Goal: Task Accomplishment & Management: Use online tool/utility

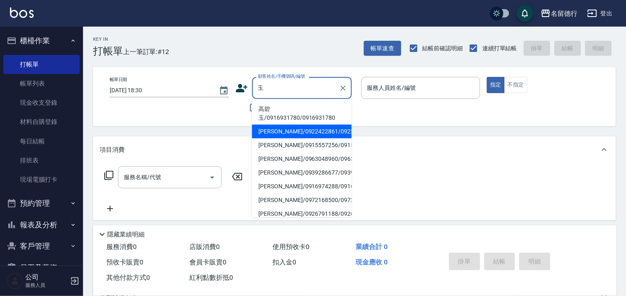
click at [296, 138] on li "陳玉雪/0922422861/0922422861" at bounding box center [302, 132] width 100 height 14
type input "陳玉雪/0922422861/0922422861"
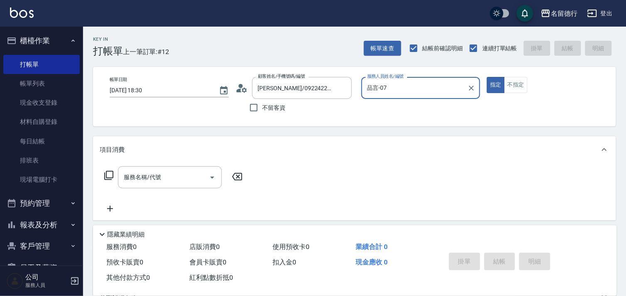
type input "品言-07"
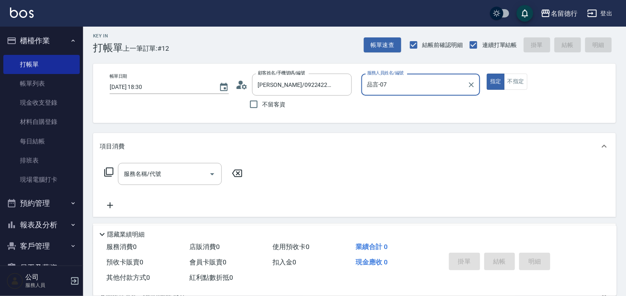
scroll to position [111, 0]
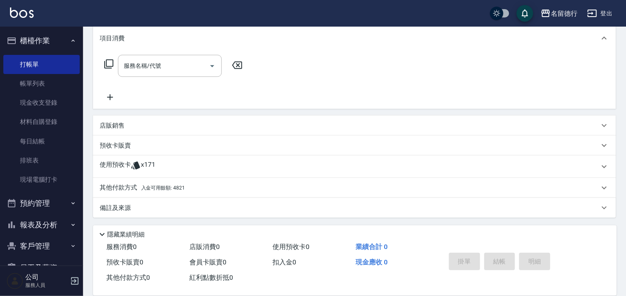
click at [141, 165] on span "x171" at bounding box center [148, 166] width 15 height 12
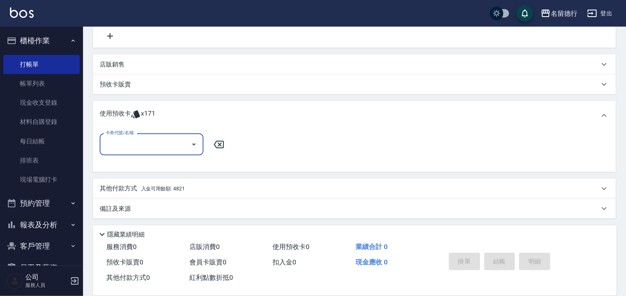
scroll to position [173, 0]
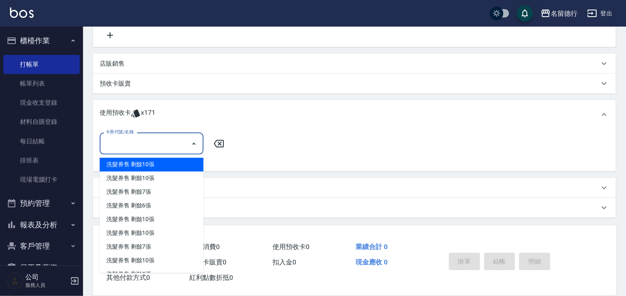
click at [157, 150] on input "卡券代號/名稱" at bounding box center [145, 143] width 84 height 15
click at [89, 123] on div "Key In 打帳單 上一筆訂單:#12 帳單速查 結帳前確認明細 連續打單結帳 掛單 結帳 明細 帳單日期 2025/10/10 18:30 顧客姓名/手機…" at bounding box center [354, 74] width 543 height 443
click at [125, 140] on div "卡券代號/名稱 卡券代號/名稱" at bounding box center [152, 144] width 104 height 22
click at [89, 134] on div "Key In 打帳單 上一筆訂單:#12 帳單速查 結帳前確認明細 連續打單結帳 掛單 結帳 明細 帳單日期 2025/10/10 18:30 顧客姓名/手機…" at bounding box center [354, 74] width 543 height 443
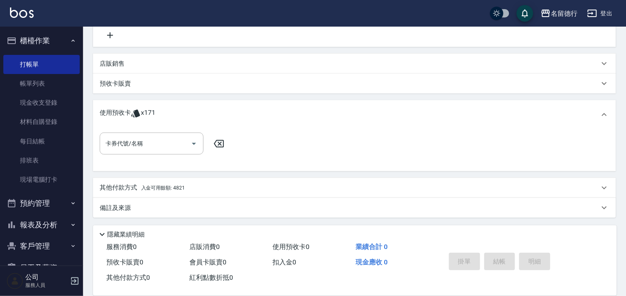
click at [121, 82] on p "預收卡販賣" at bounding box center [115, 83] width 31 height 9
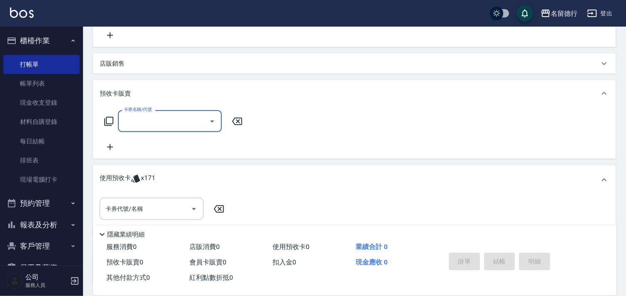
scroll to position [0, 0]
click at [172, 118] on input "卡券名稱/代號" at bounding box center [164, 121] width 84 height 15
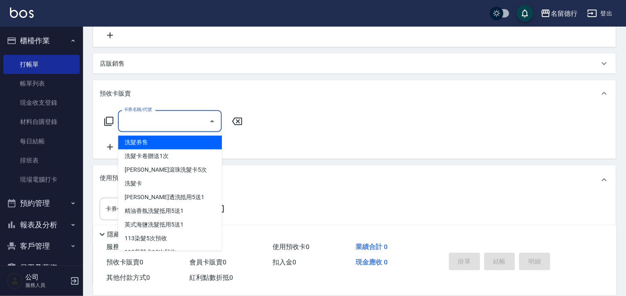
click at [172, 142] on span "洗髮券售" at bounding box center [170, 143] width 104 height 14
type input "洗髮券售(991)"
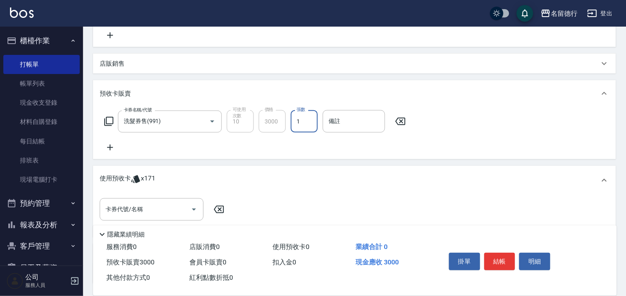
click at [318, 155] on div "卡券名稱/代號 洗髮券售(991) 卡券名稱/代號 可使用次數 10 可使用次數 價格 3000 價格 張數 1 張數 備註 備註" at bounding box center [354, 133] width 523 height 52
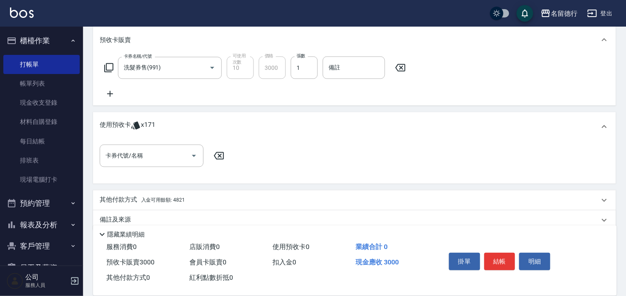
scroll to position [239, 0]
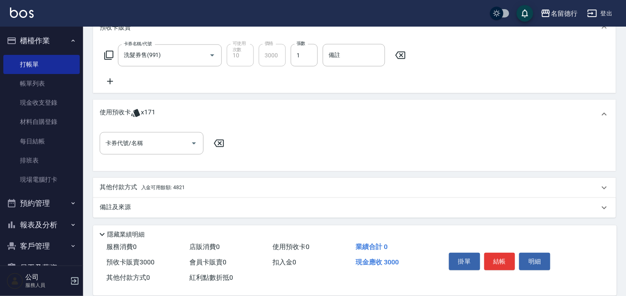
click at [140, 184] on p "其他付款方式 入金可用餘額: 4821" at bounding box center [142, 187] width 85 height 9
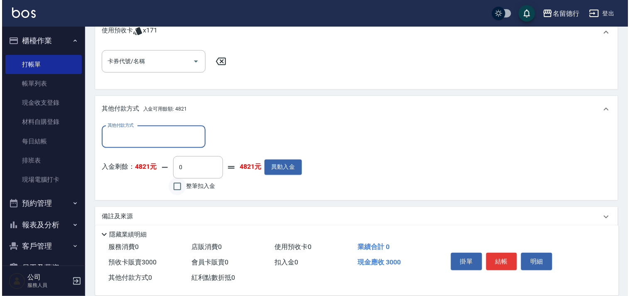
scroll to position [329, 0]
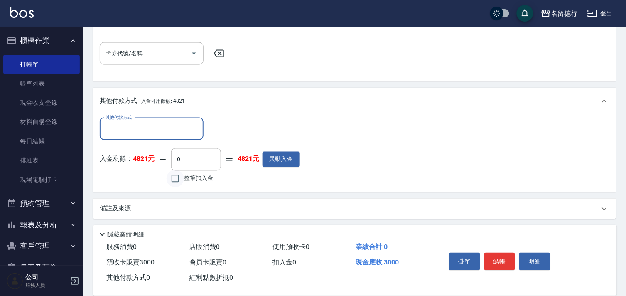
click at [176, 174] on input "整筆扣入金" at bounding box center [175, 178] width 17 height 17
checkbox input "true"
type input "3000"
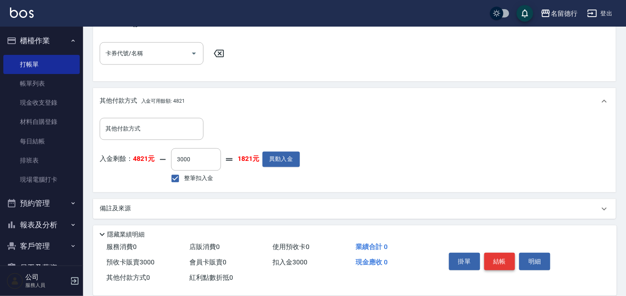
click at [505, 266] on button "結帳" at bounding box center [499, 261] width 31 height 17
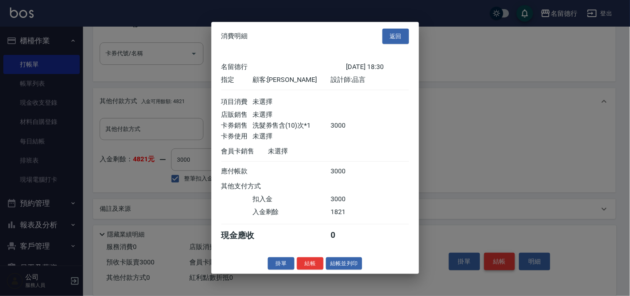
click at [503, 259] on div at bounding box center [315, 148] width 630 height 296
click at [308, 266] on button "結帳" at bounding box center [310, 263] width 27 height 13
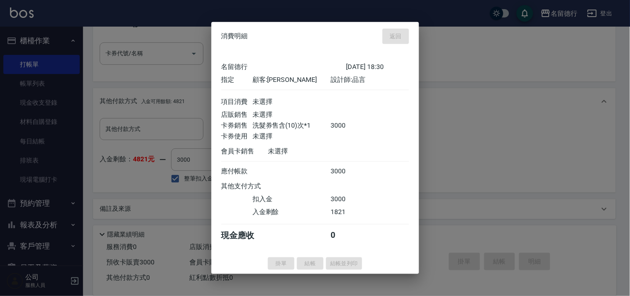
type input "2025/10/10 19:05"
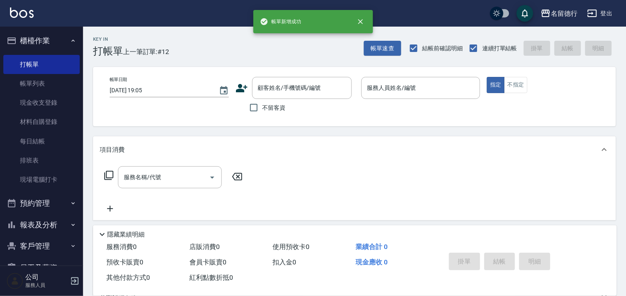
scroll to position [0, 0]
click at [283, 84] on input "顧客姓名/手機號碼/編號" at bounding box center [296, 88] width 80 height 15
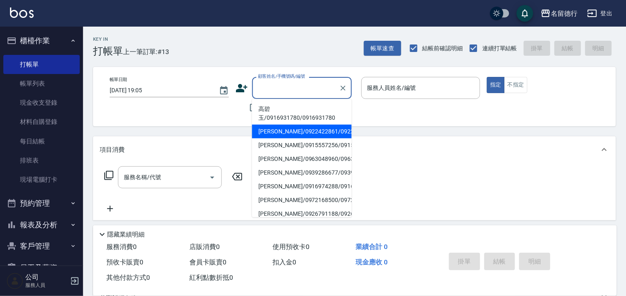
click at [300, 138] on li "陳玉雪/0922422861/0922422861" at bounding box center [302, 132] width 100 height 14
type input "陳玉雪/0922422861/0922422861"
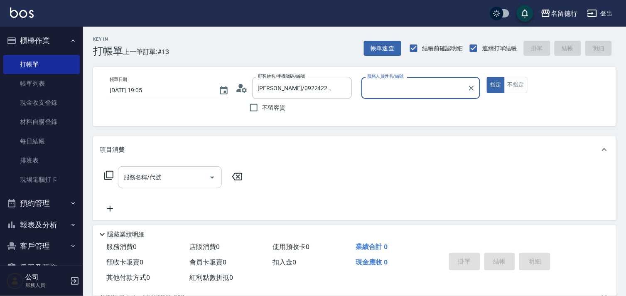
type input "品言-07"
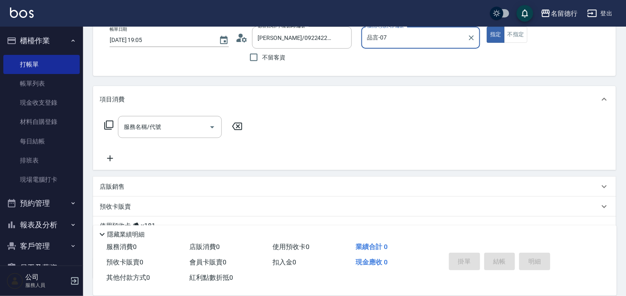
scroll to position [111, 0]
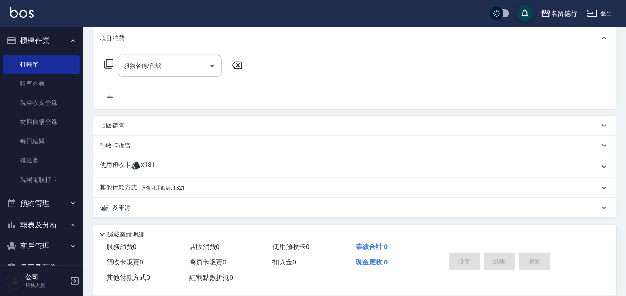
click at [143, 167] on span "x181" at bounding box center [148, 166] width 15 height 12
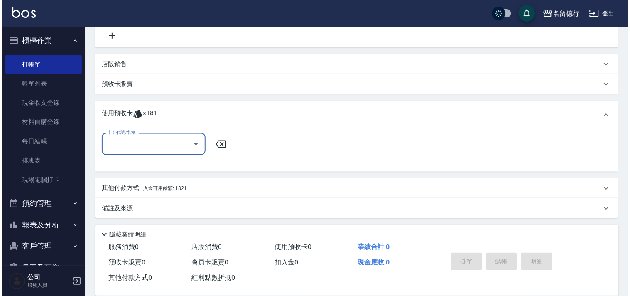
scroll to position [173, 0]
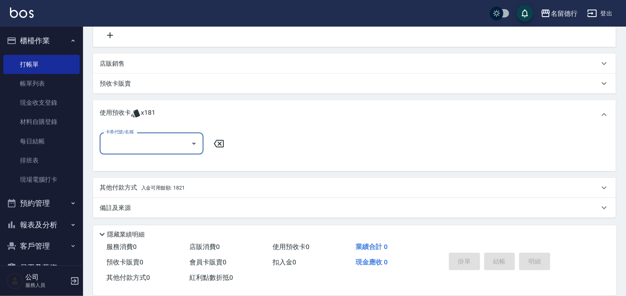
click at [156, 144] on input "卡券代號/名稱" at bounding box center [145, 143] width 84 height 15
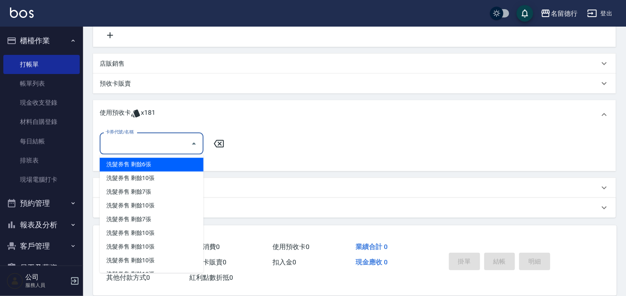
drag, startPoint x: 165, startPoint y: 161, endPoint x: 138, endPoint y: 159, distance: 26.7
click at [165, 161] on div "洗髮券售 剩餘6張" at bounding box center [152, 165] width 104 height 14
type input "洗髮券售"
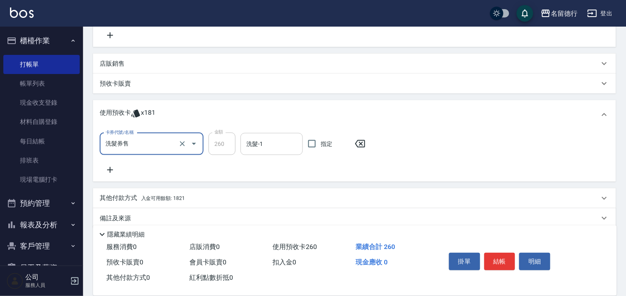
click at [280, 139] on input "洗髮-1" at bounding box center [271, 144] width 55 height 15
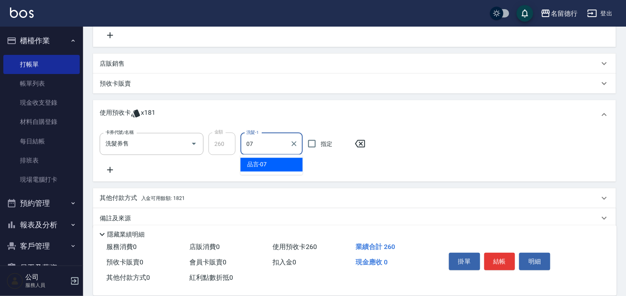
click at [272, 168] on div "品言 -07" at bounding box center [272, 165] width 62 height 14
type input "品言-07"
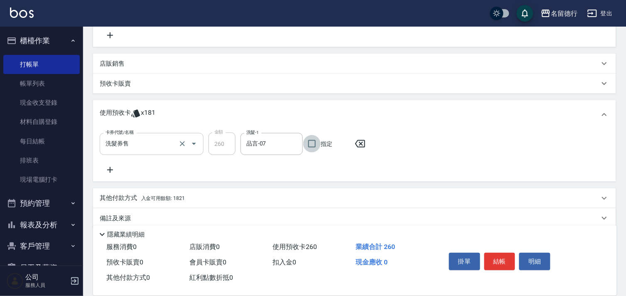
click at [160, 145] on input "洗髮券售" at bounding box center [139, 144] width 73 height 15
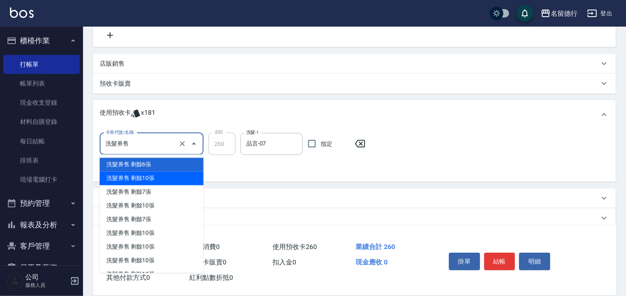
click at [154, 179] on div "洗髮券售 剩餘10張" at bounding box center [152, 179] width 104 height 14
type input "300"
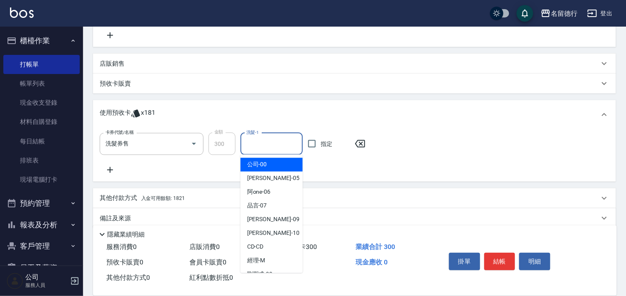
click at [271, 143] on input "洗髮-1" at bounding box center [271, 144] width 55 height 15
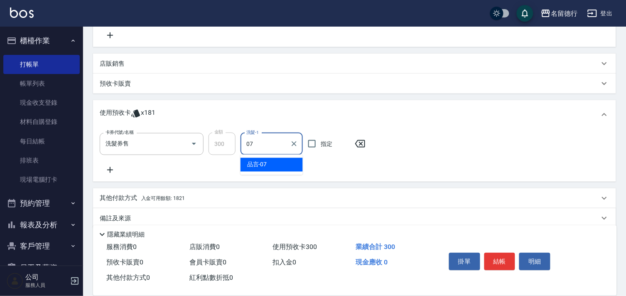
click at [262, 167] on span "品言 -07" at bounding box center [257, 164] width 20 height 9
type input "品言-07"
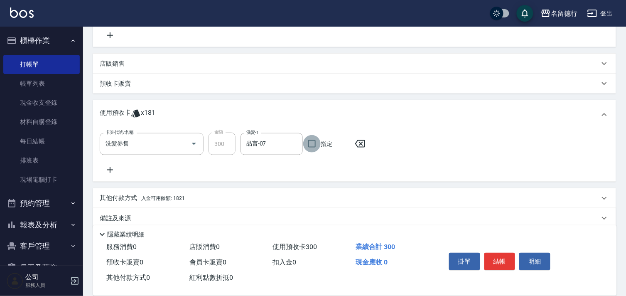
click at [315, 148] on input "指定" at bounding box center [311, 143] width 17 height 17
checkbox input "true"
click at [502, 255] on button "結帳" at bounding box center [499, 261] width 31 height 17
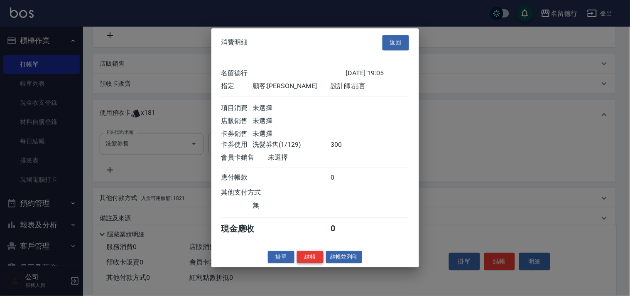
click at [311, 261] on button "結帳" at bounding box center [310, 257] width 27 height 13
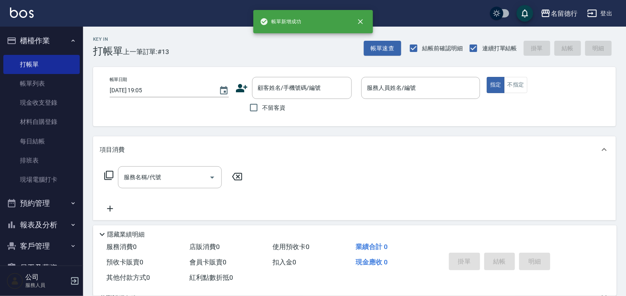
scroll to position [0, 0]
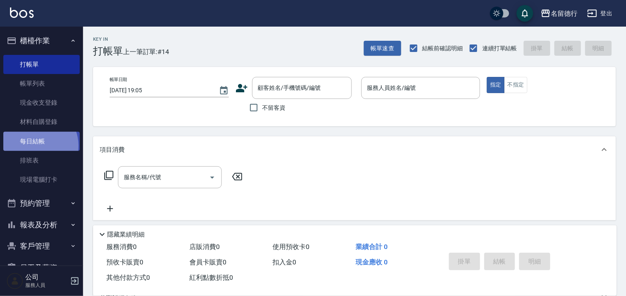
click at [36, 145] on link "每日結帳" at bounding box center [41, 141] width 76 height 19
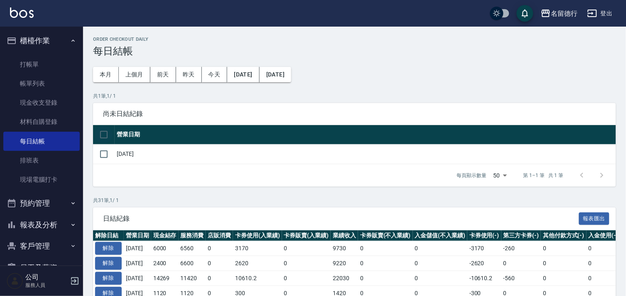
click at [104, 135] on input "checkbox" at bounding box center [103, 134] width 17 height 17
checkbox input "true"
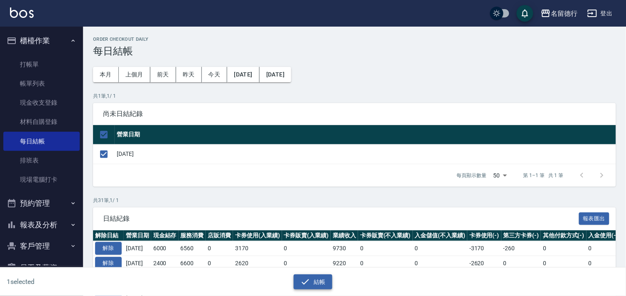
click at [319, 280] on button "結帳" at bounding box center [313, 281] width 39 height 15
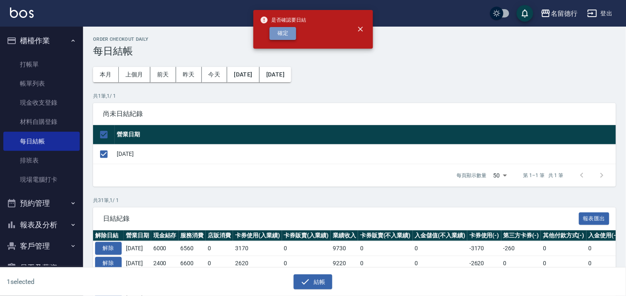
click at [280, 39] on button "確定" at bounding box center [283, 33] width 27 height 13
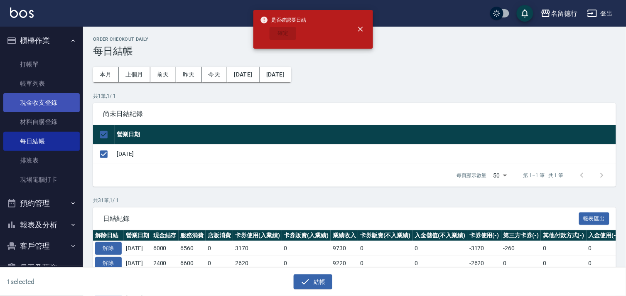
checkbox input "false"
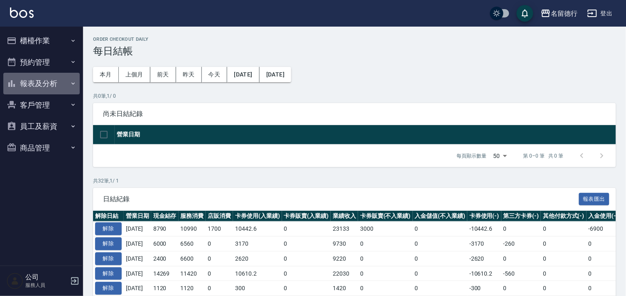
click at [37, 79] on button "報表及分析" at bounding box center [41, 84] width 76 height 22
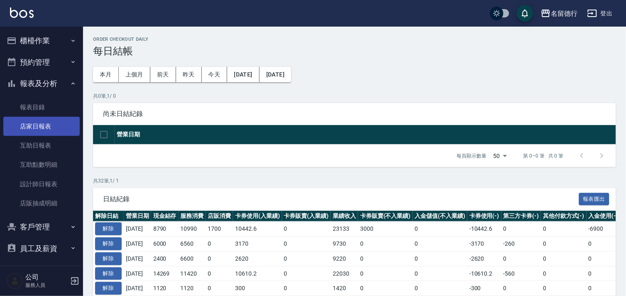
click at [36, 125] on link "店家日報表" at bounding box center [41, 126] width 76 height 19
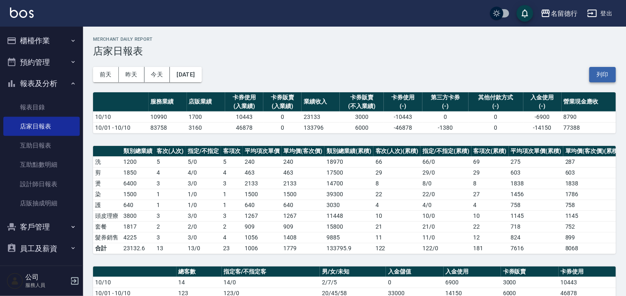
click at [605, 76] on button "列印" at bounding box center [603, 74] width 27 height 15
click at [52, 182] on link "設計師日報表" at bounding box center [41, 184] width 76 height 19
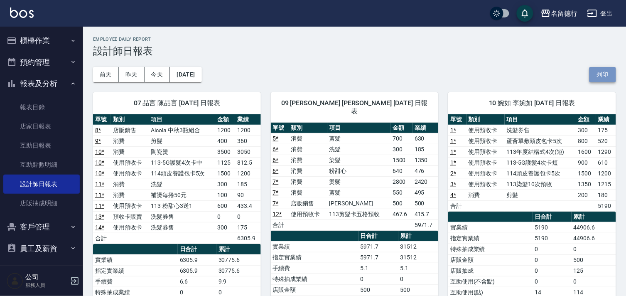
click at [600, 75] on button "列印" at bounding box center [603, 74] width 27 height 15
